Goal: Find specific page/section: Find specific page/section

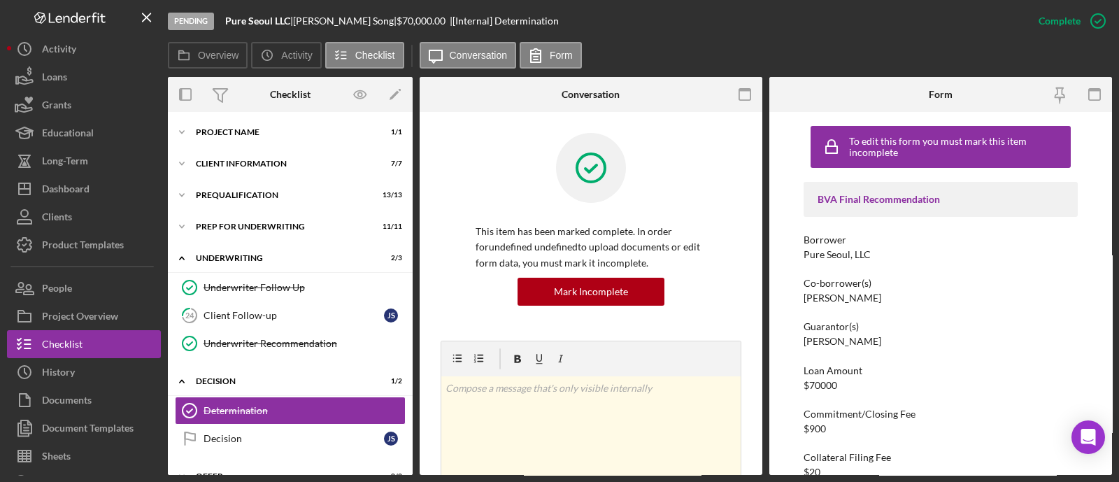
scroll to position [437, 0]
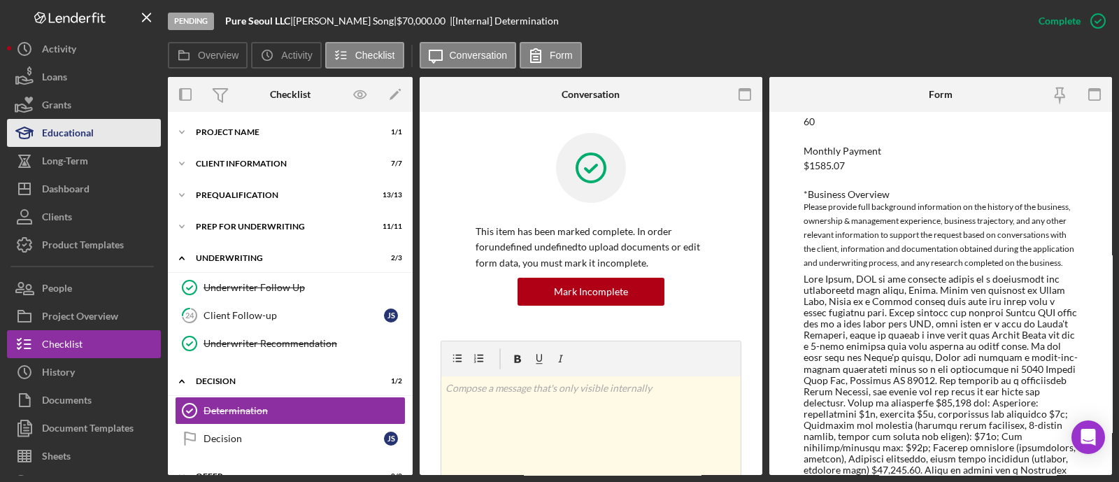
click at [75, 128] on div "Educational" at bounding box center [68, 134] width 52 height 31
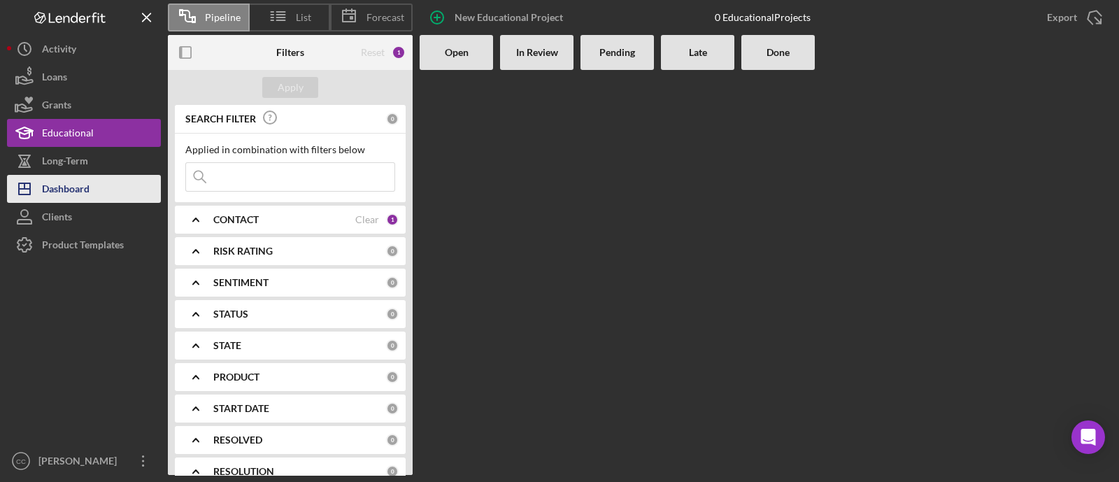
click at [49, 196] on div "Dashboard" at bounding box center [66, 190] width 48 height 31
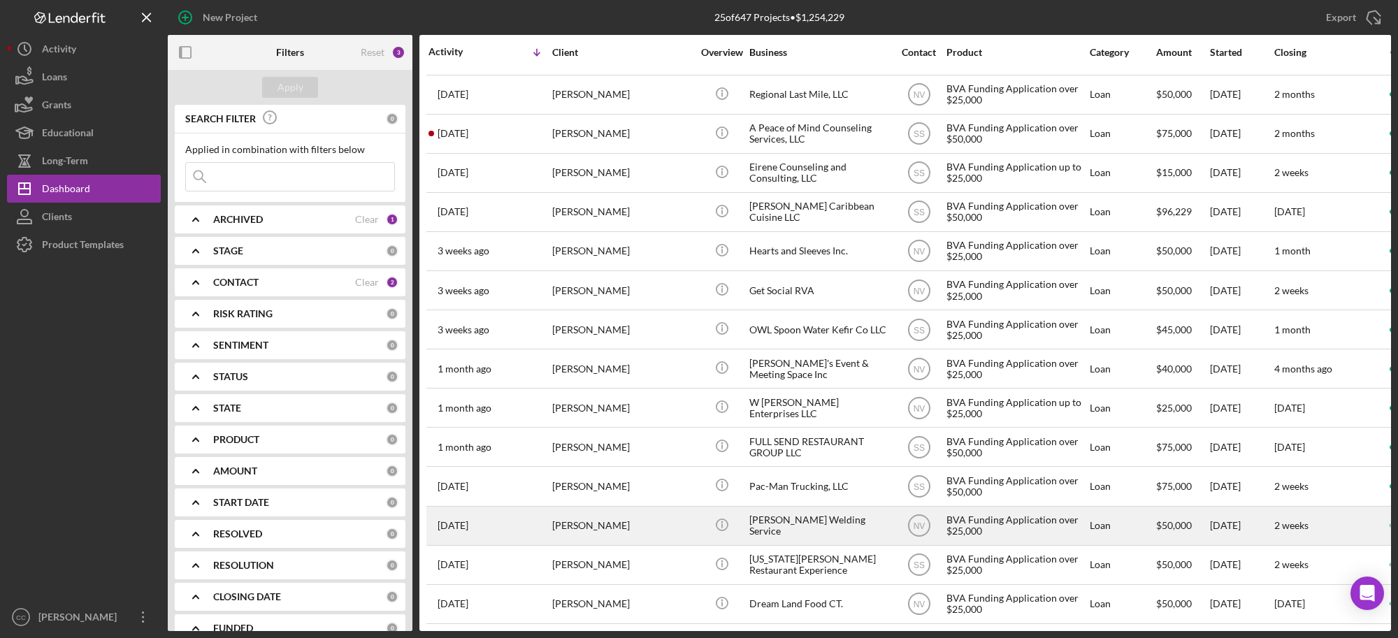
scroll to position [452, 0]
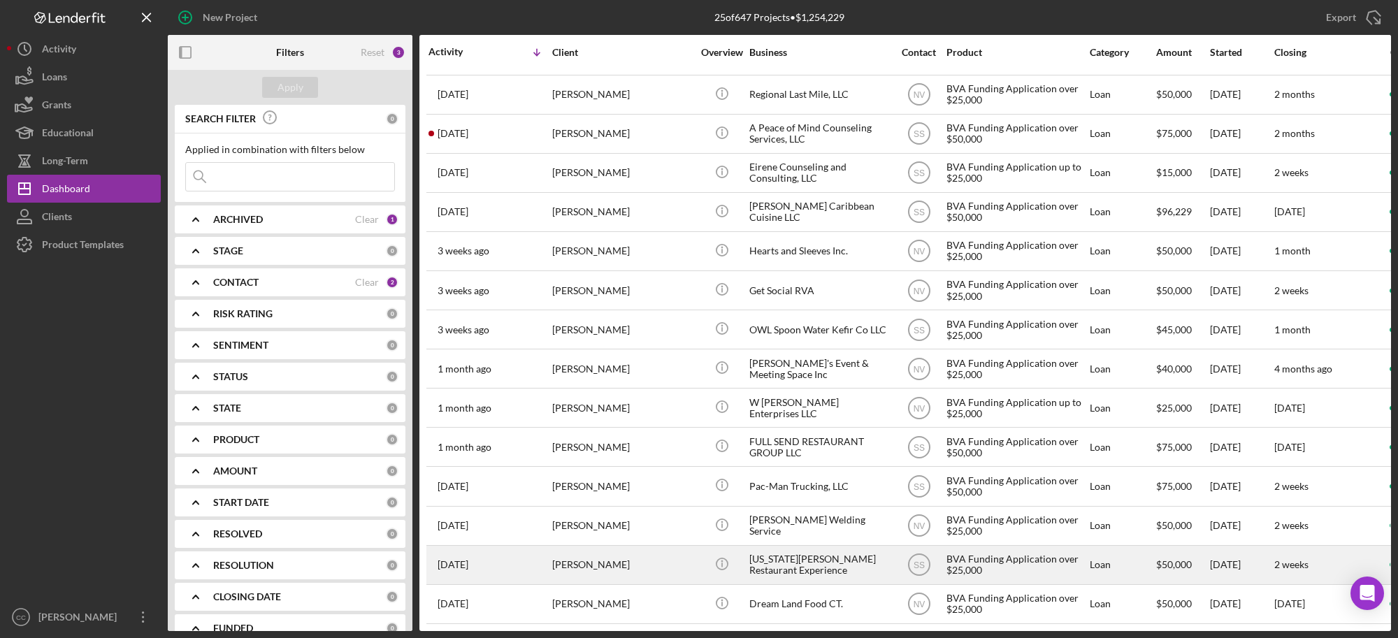
click at [794, 481] on div "[US_STATE][PERSON_NAME] Restaurant Experience" at bounding box center [820, 565] width 140 height 37
